Goal: Task Accomplishment & Management: Manage account settings

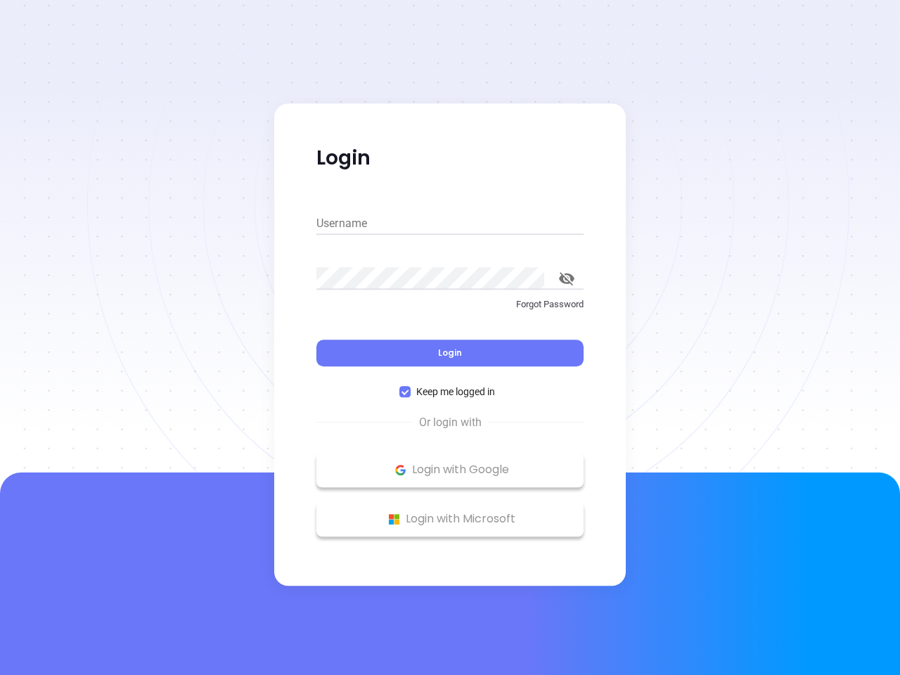
click at [450, 337] on div "Login" at bounding box center [449, 345] width 267 height 44
click at [450, 224] on input "Username" at bounding box center [449, 223] width 267 height 22
click at [567, 278] on icon "toggle password visibility" at bounding box center [566, 278] width 15 height 13
click at [450, 353] on span "Login" at bounding box center [450, 353] width 24 height 12
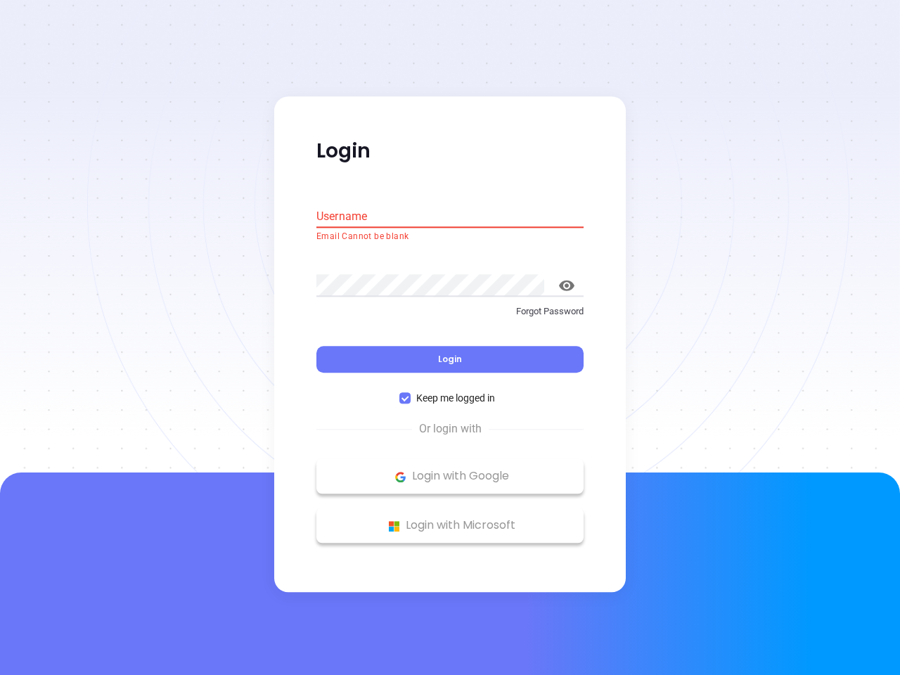
click at [450, 392] on span "Keep me logged in" at bounding box center [455, 398] width 90 height 15
click at [410, 393] on input "Keep me logged in" at bounding box center [404, 398] width 11 height 11
checkbox input "false"
click at [450, 470] on p "Login with Google" at bounding box center [449, 476] width 253 height 21
click at [450, 519] on p "Login with Microsoft" at bounding box center [449, 525] width 253 height 21
